Goal: Task Accomplishment & Management: Manage account settings

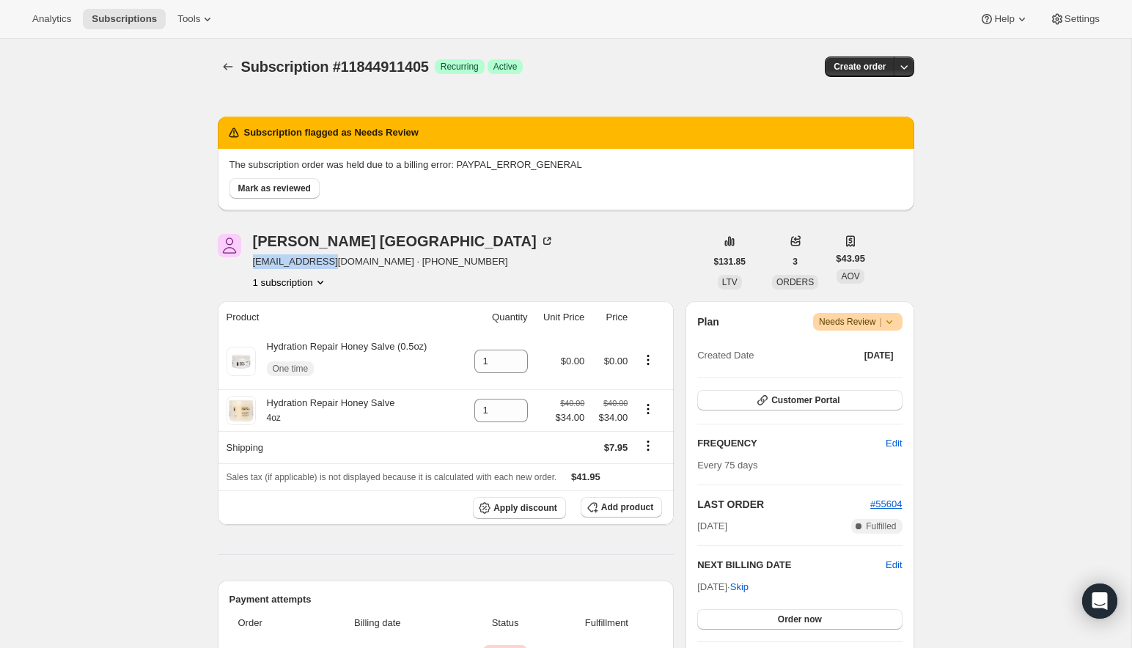
drag, startPoint x: 335, startPoint y: 260, endPoint x: 250, endPoint y: 262, distance: 85.1
click at [250, 262] on div "[PERSON_NAME] [EMAIL_ADDRESS][DOMAIN_NAME] · [PHONE_NUMBER] 1 subscription" at bounding box center [462, 262] width 488 height 56
copy span "[EMAIL_ADDRESS][DOMAIN_NAME]"
click at [282, 184] on span "Mark as reviewed" at bounding box center [274, 189] width 73 height 12
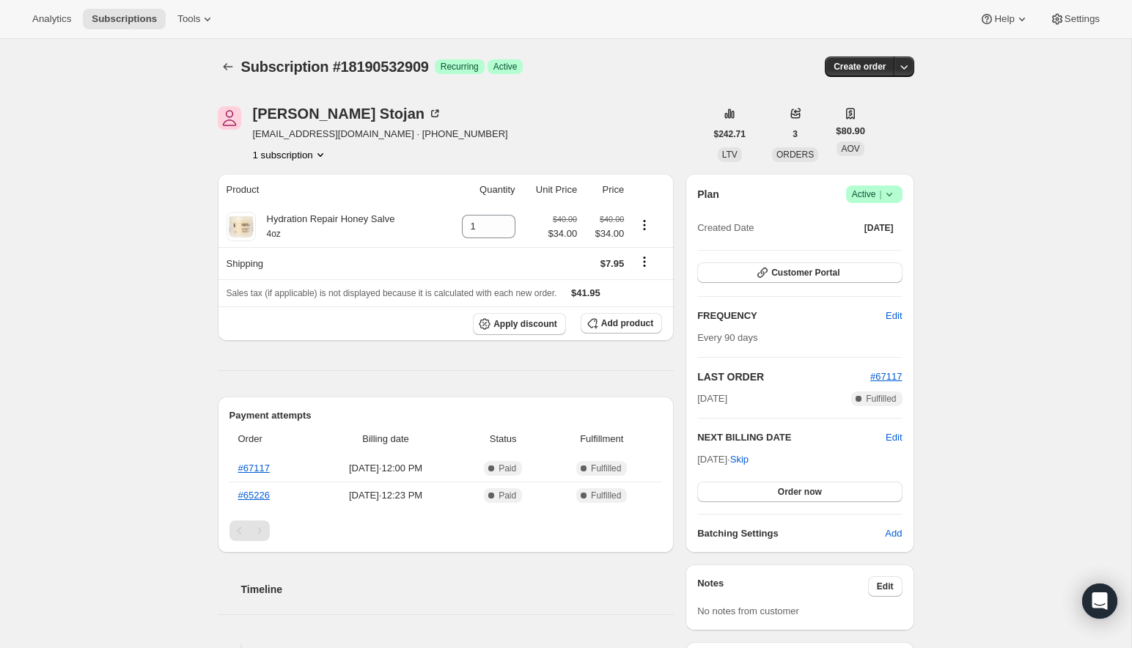
click at [898, 199] on span "Success Active |" at bounding box center [874, 195] width 56 height 18
click at [858, 248] on span "Cancel subscription" at bounding box center [870, 247] width 83 height 11
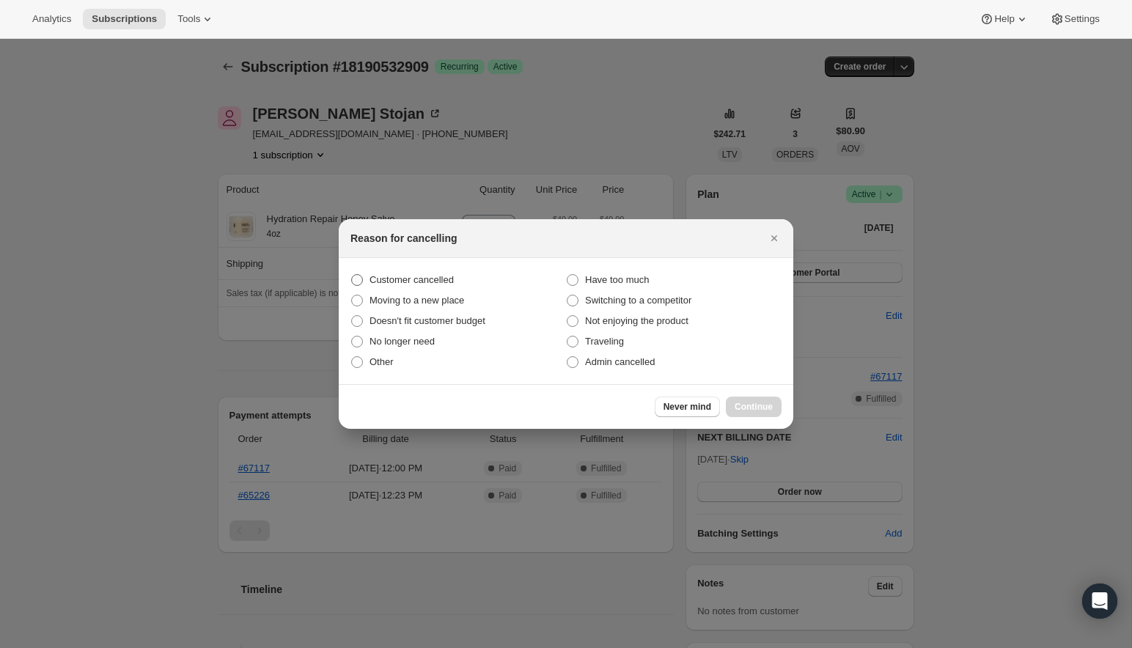
click at [483, 274] on label "Customer cancelled" at bounding box center [459, 280] width 216 height 21
click at [352, 274] on input "Customer cancelled" at bounding box center [351, 274] width 1 height 1
radio input "true"
click at [746, 399] on button "Continue" at bounding box center [754, 407] width 56 height 21
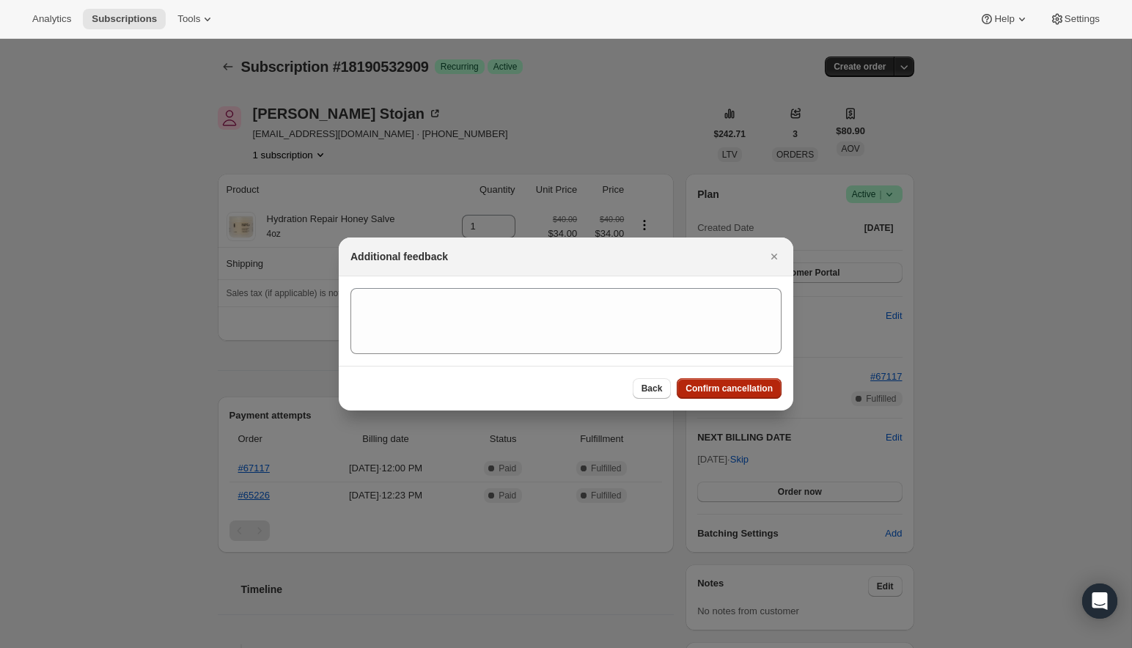
click at [721, 381] on button "Confirm cancellation" at bounding box center [729, 388] width 105 height 21
